Goal: Task Accomplishment & Management: Manage account settings

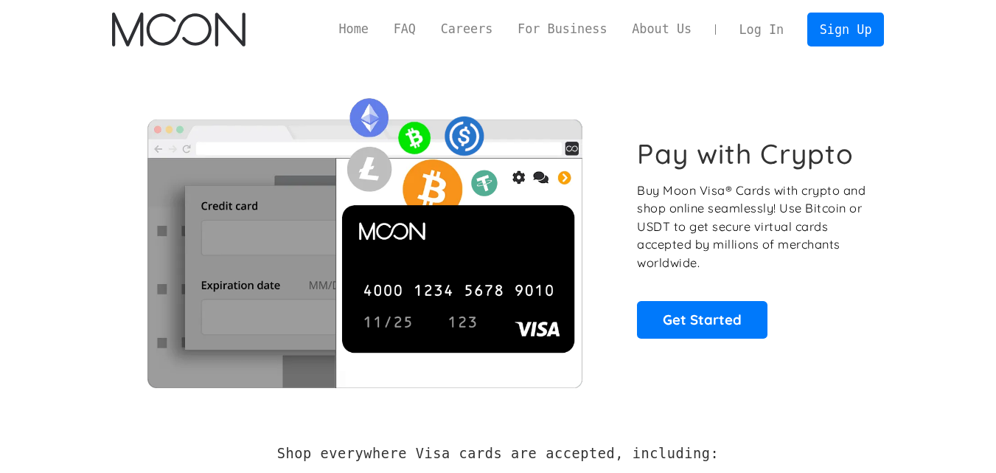
click at [785, 38] on link "Log In" at bounding box center [761, 29] width 69 height 32
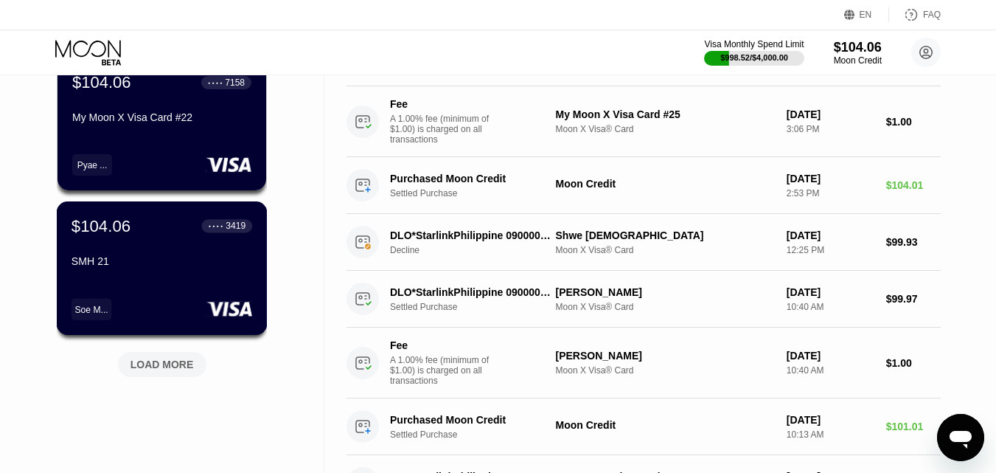
scroll to position [590, 0]
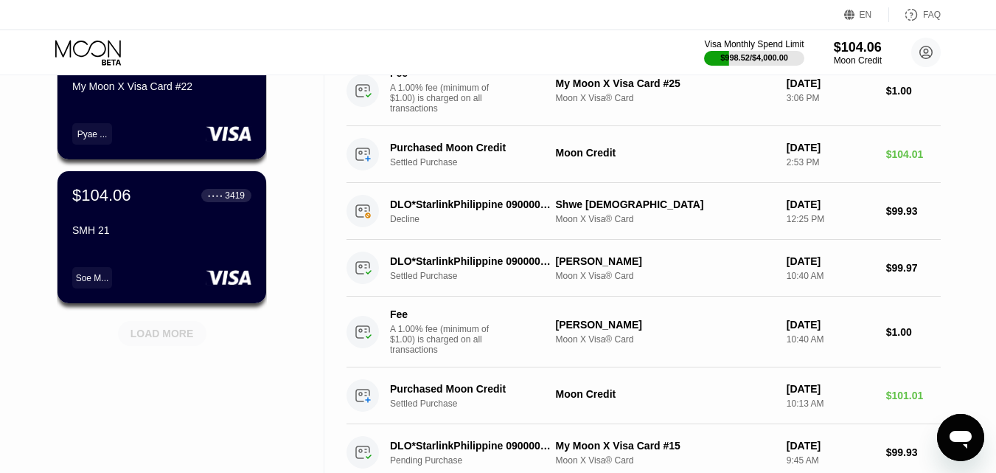
click at [181, 344] on div "LOAD MORE" at bounding box center [162, 333] width 88 height 25
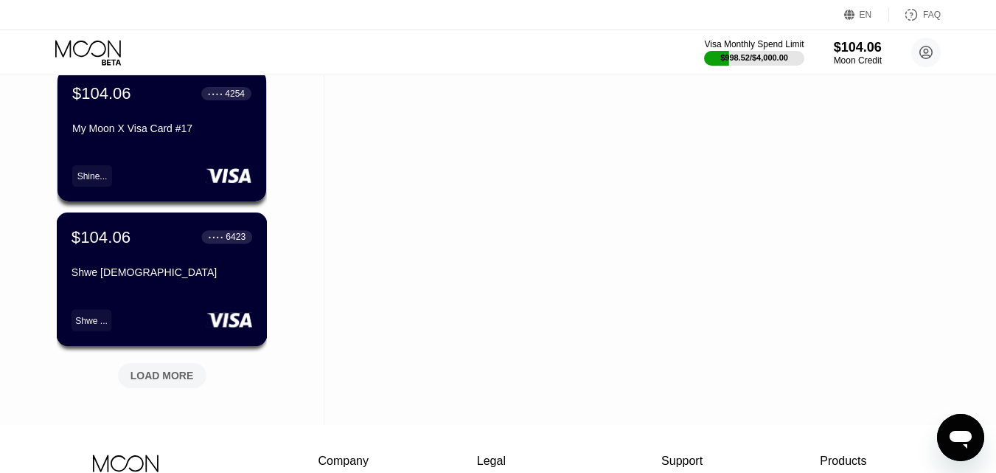
scroll to position [1268, 0]
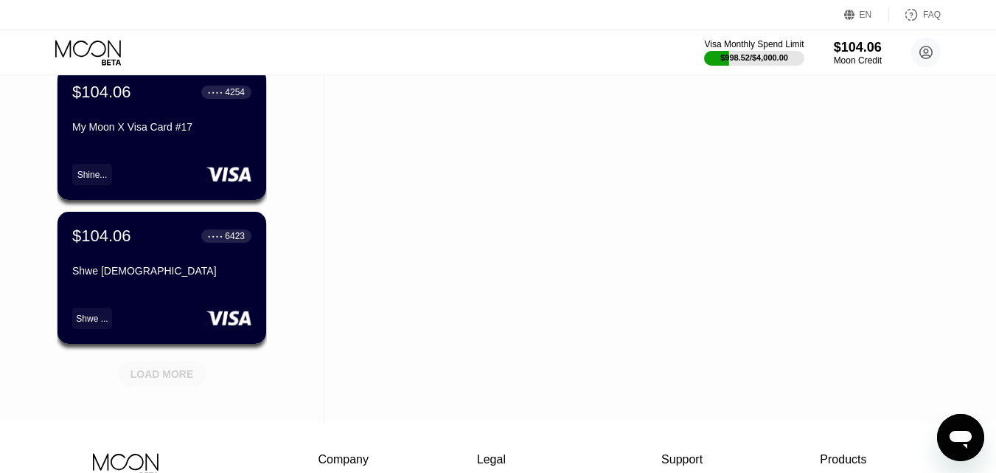
click at [179, 376] on div "LOAD MORE" at bounding box center [162, 373] width 63 height 13
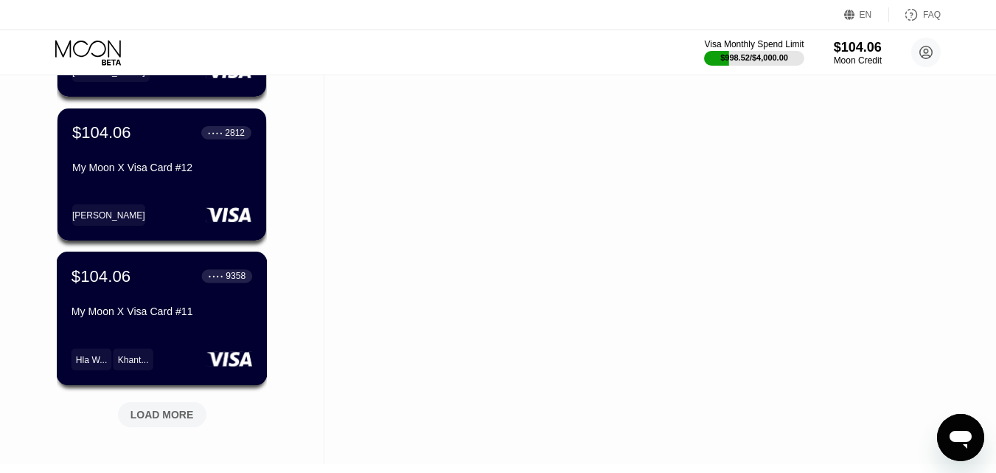
scroll to position [1976, 0]
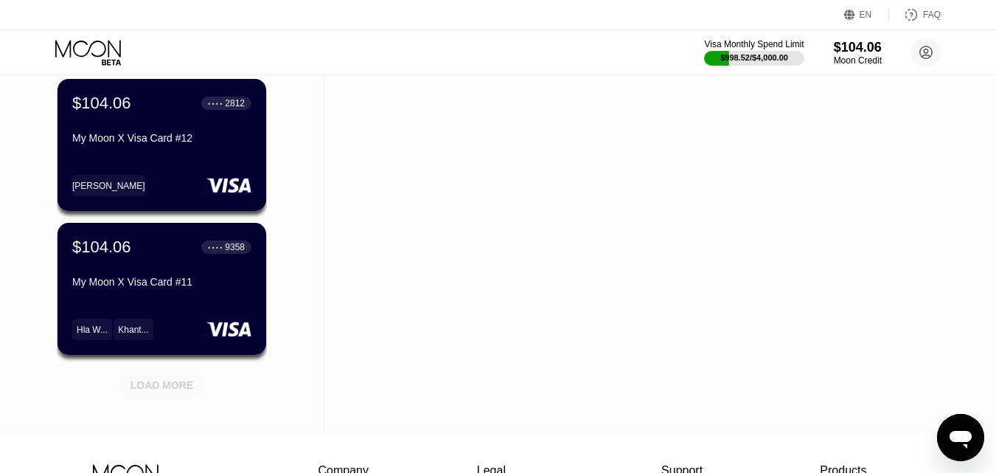
click at [179, 376] on div "LOAD MORE" at bounding box center [162, 384] width 88 height 25
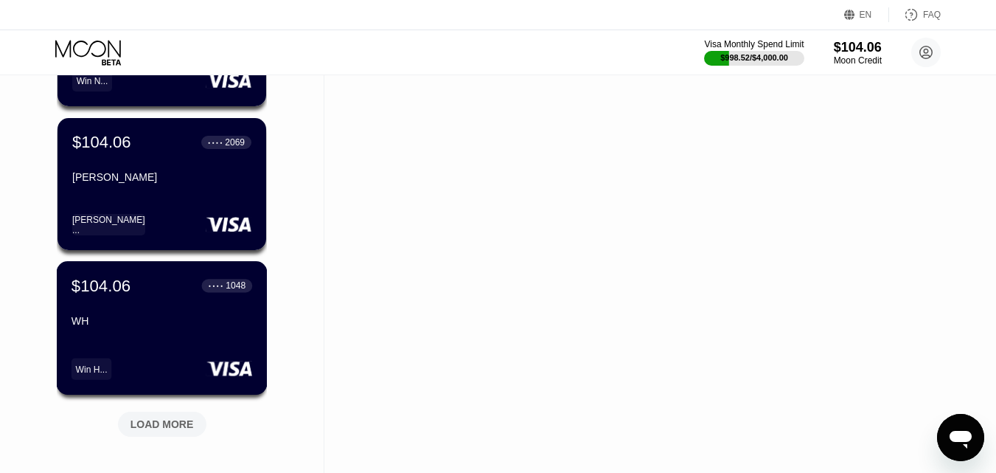
scroll to position [2684, 0]
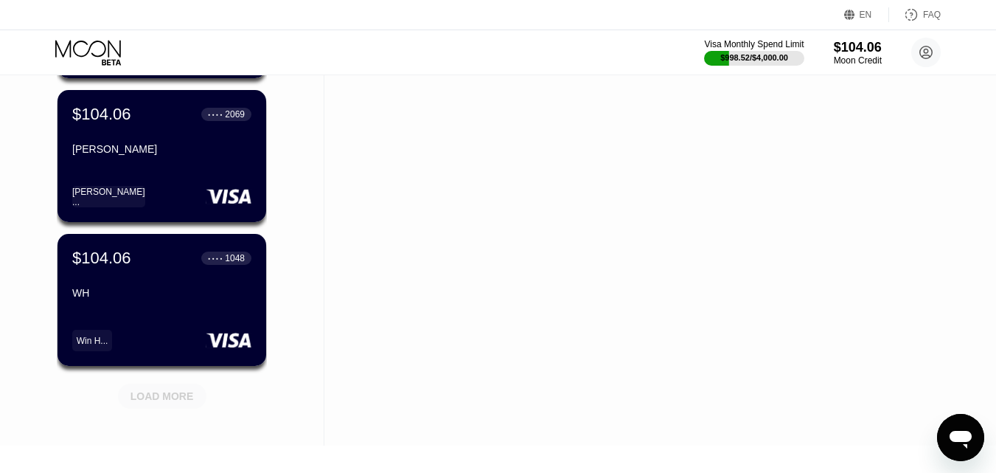
click at [177, 406] on div "LOAD MORE" at bounding box center [162, 395] width 88 height 25
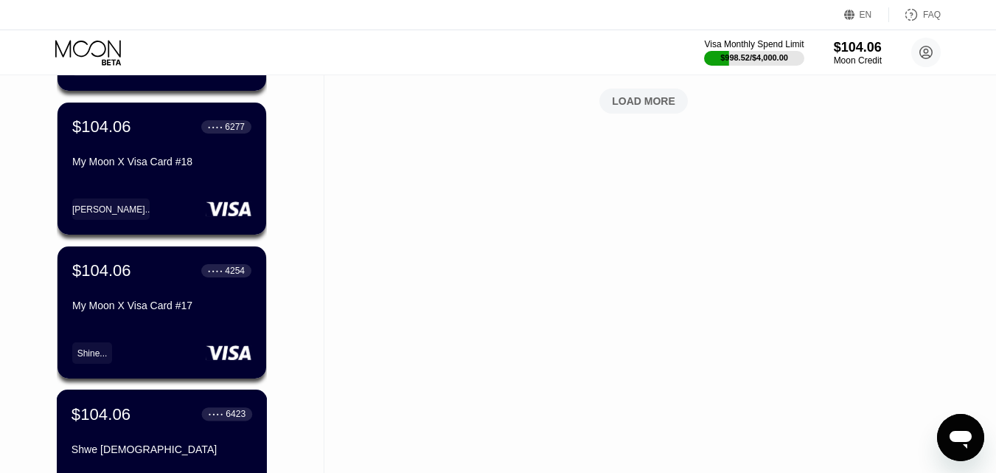
scroll to position [1091, 0]
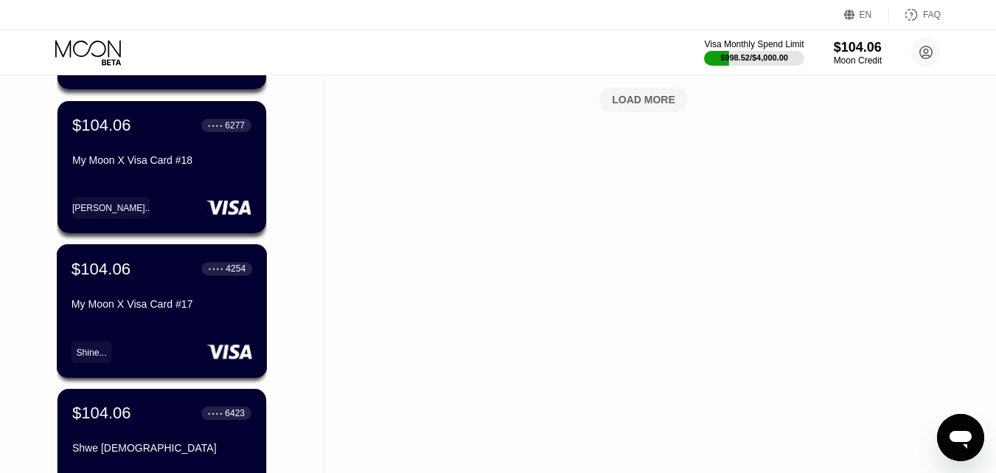
click at [182, 342] on div "$104.06 ● ● ● ● 4254 My Moon X Visa Card #17 Shine..." at bounding box center [162, 310] width 211 height 133
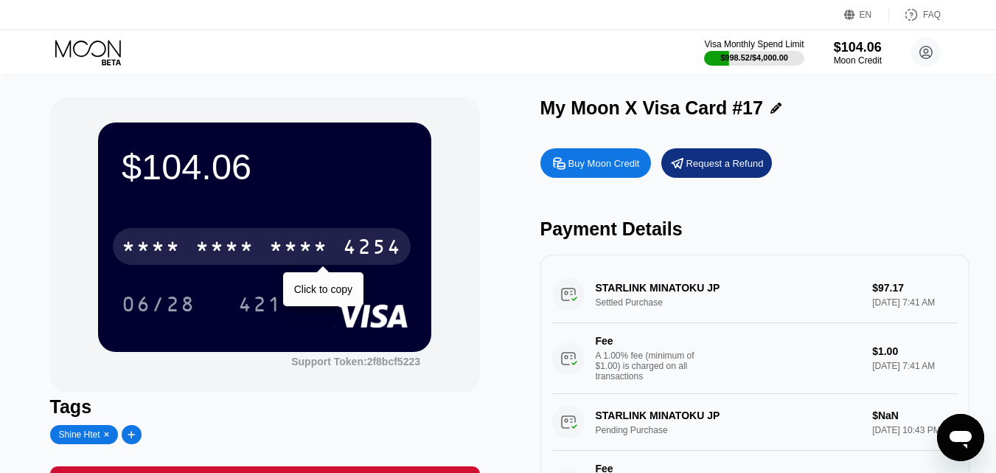
click at [267, 240] on div "* * * * * * * * * * * * 4254" at bounding box center [262, 246] width 298 height 37
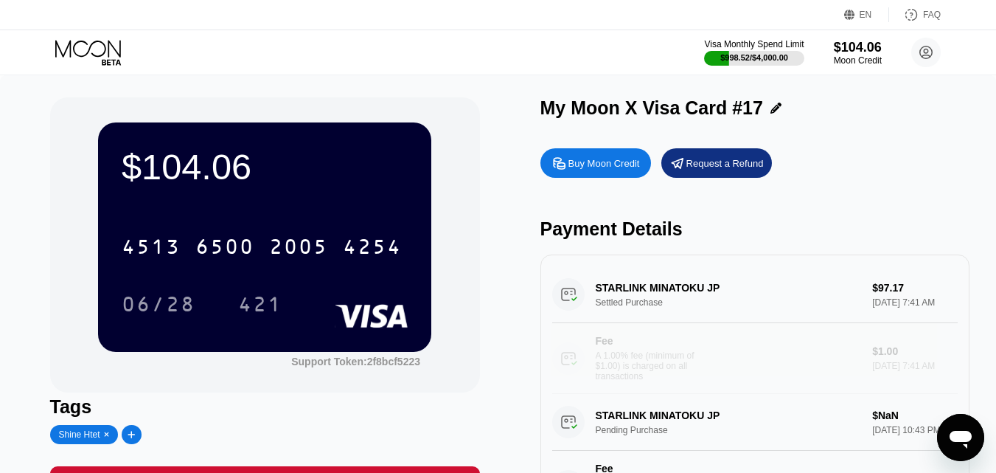
click at [781, 366] on div "Fee A 1.00% fee (minimum of $1.00) is charged on all transactions" at bounding box center [706, 358] width 309 height 46
click at [428, 431] on div "Tags Shine Htet" at bounding box center [265, 420] width 430 height 48
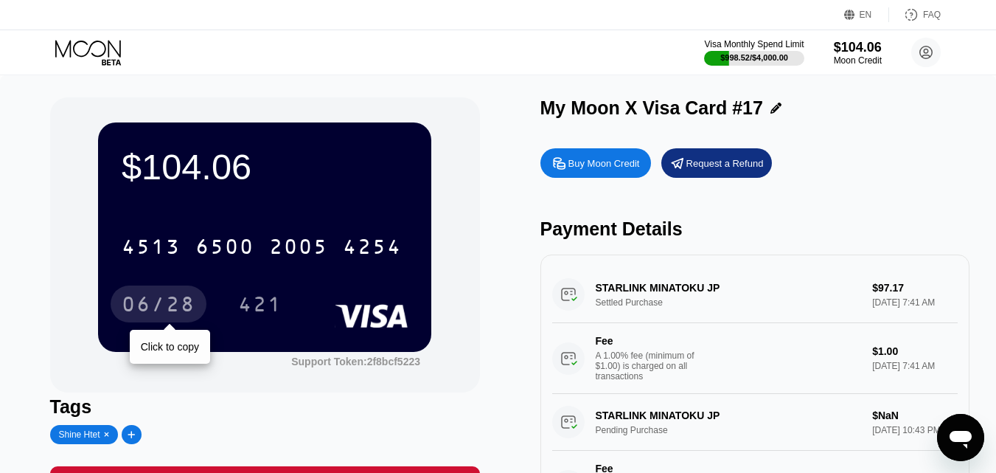
click at [158, 318] on div "06/28" at bounding box center [159, 306] width 74 height 24
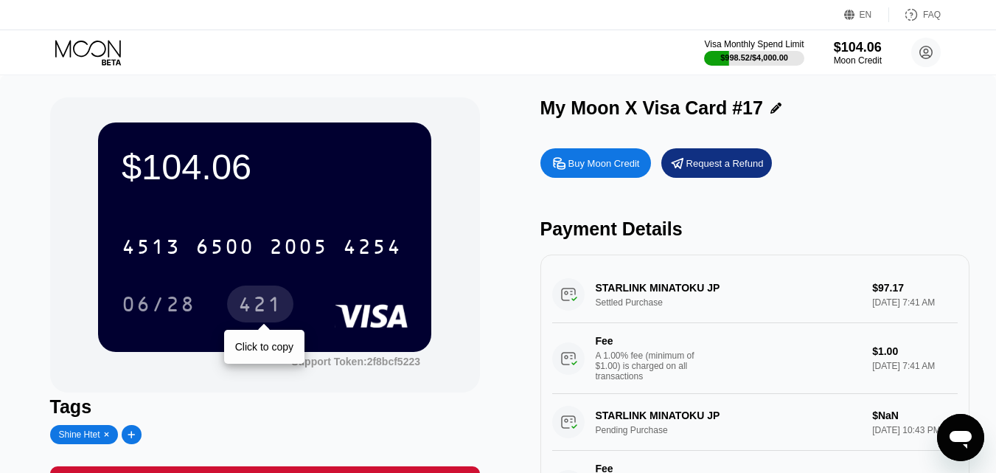
click at [257, 314] on div "421" at bounding box center [260, 306] width 44 height 24
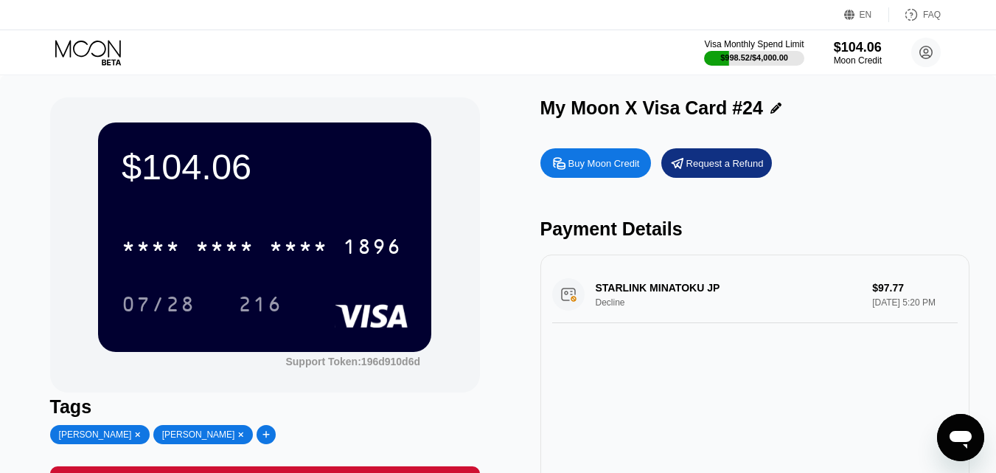
click at [81, 54] on icon at bounding box center [89, 53] width 69 height 26
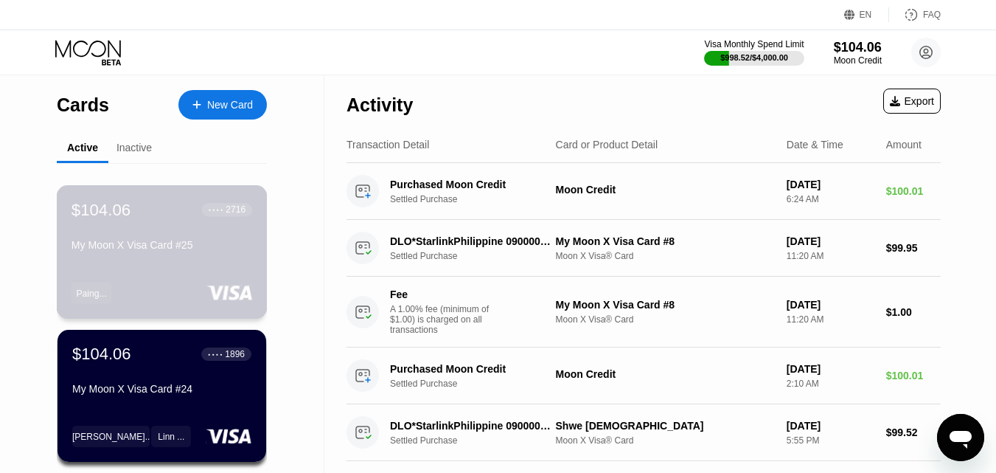
click at [153, 284] on div "Paing..." at bounding box center [162, 292] width 181 height 21
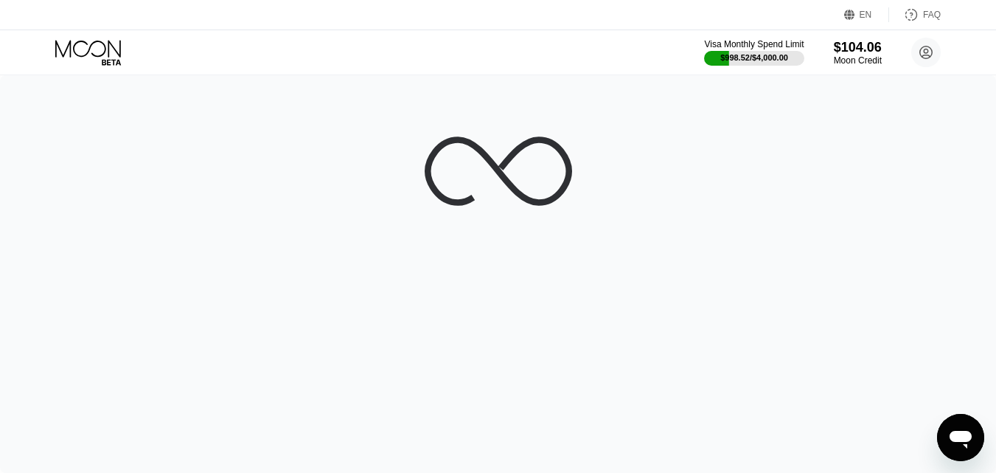
click at [83, 55] on icon at bounding box center [89, 53] width 69 height 26
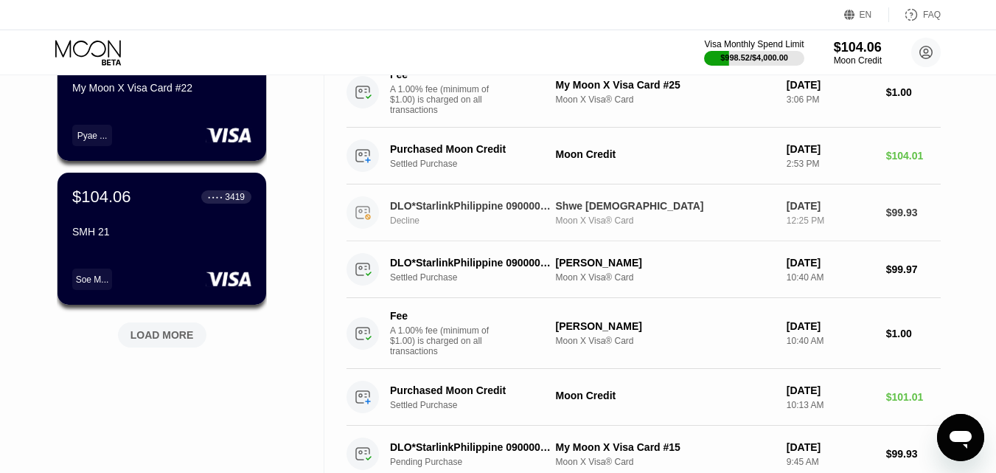
scroll to position [590, 0]
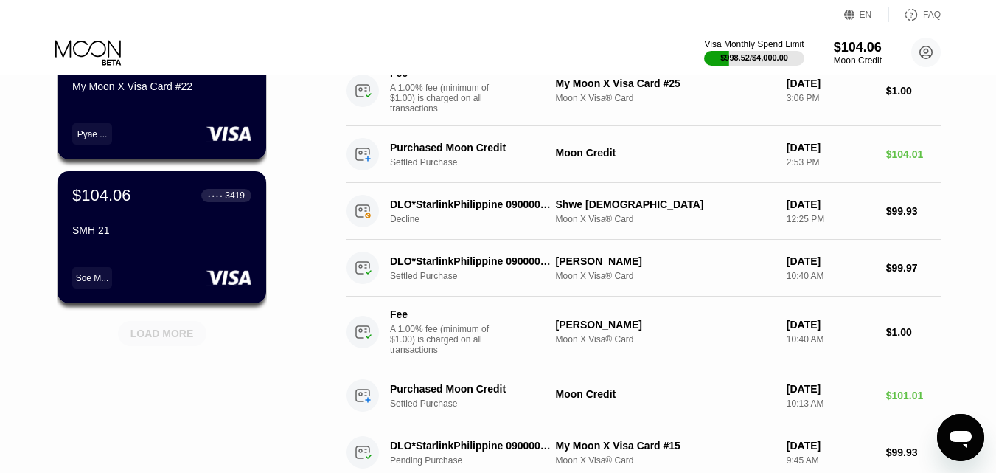
click at [175, 337] on div "LOAD MORE" at bounding box center [162, 333] width 63 height 13
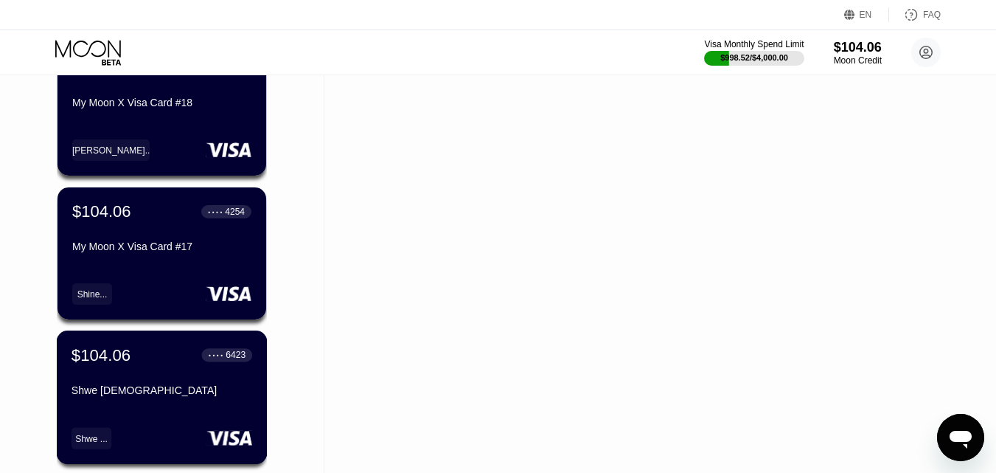
scroll to position [1150, 0]
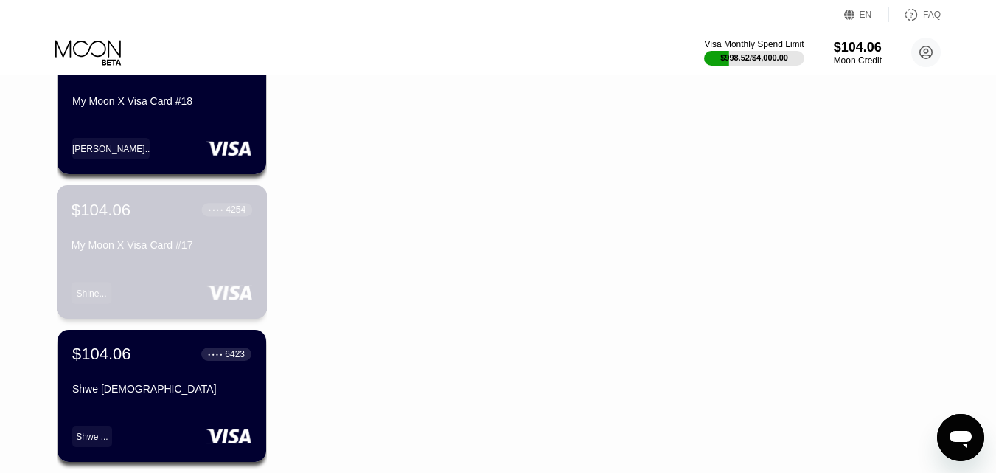
click at [165, 299] on div "Shine..." at bounding box center [162, 292] width 181 height 21
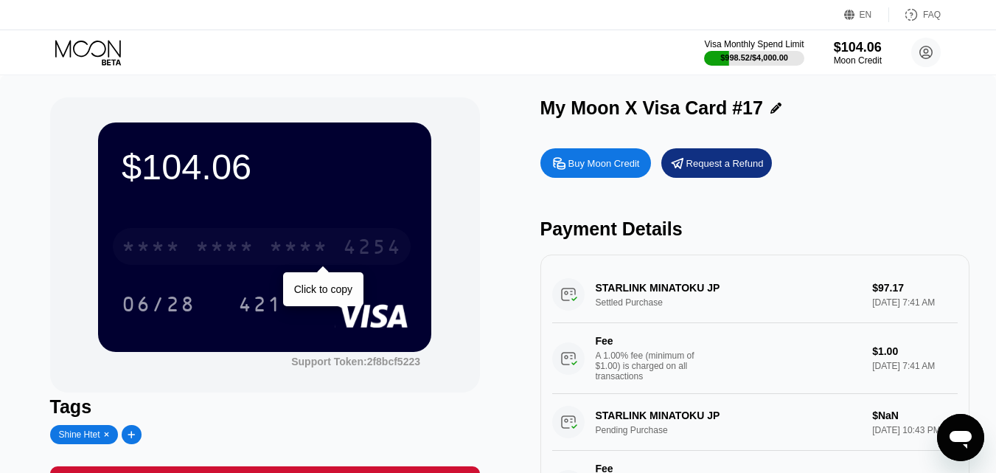
click at [246, 260] on div "* * * *" at bounding box center [224, 249] width 59 height 24
